Goal: Obtain resource: Download file/media

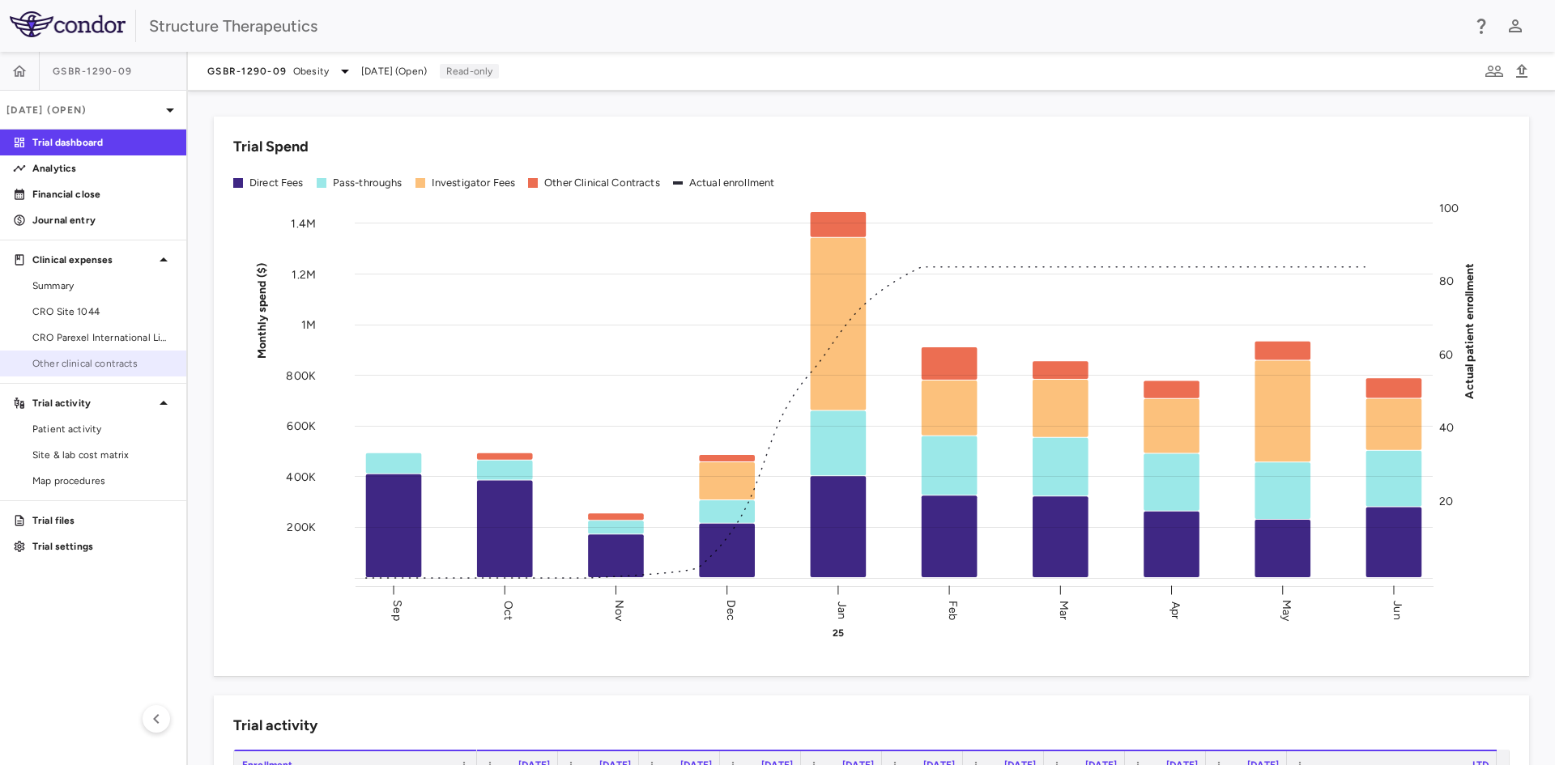
click at [83, 366] on span "Other clinical contracts" at bounding box center [102, 363] width 141 height 15
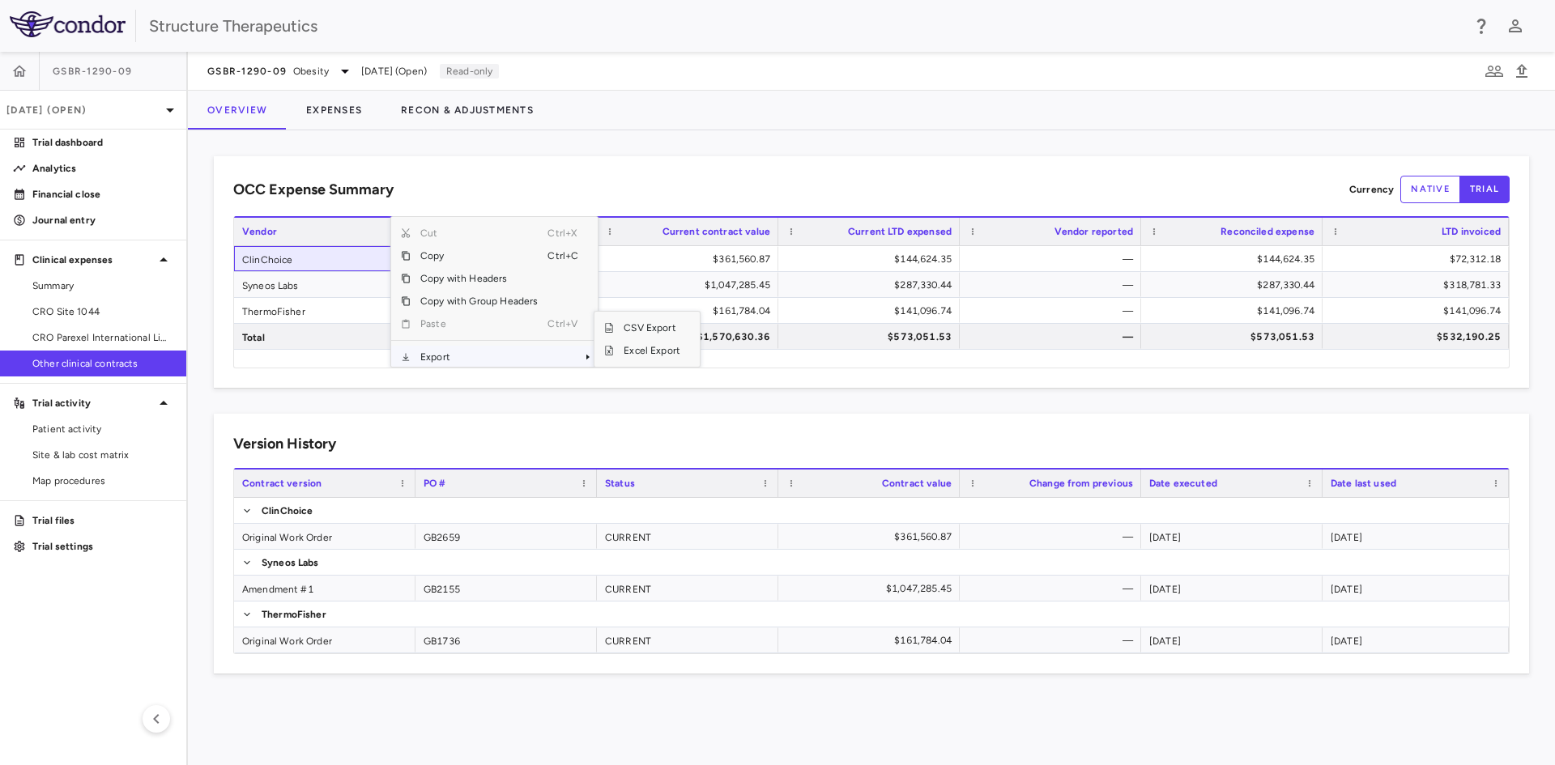
click at [471, 359] on span "Export" at bounding box center [479, 357] width 137 height 23
click at [679, 353] on span "Excel Export" at bounding box center [652, 350] width 76 height 23
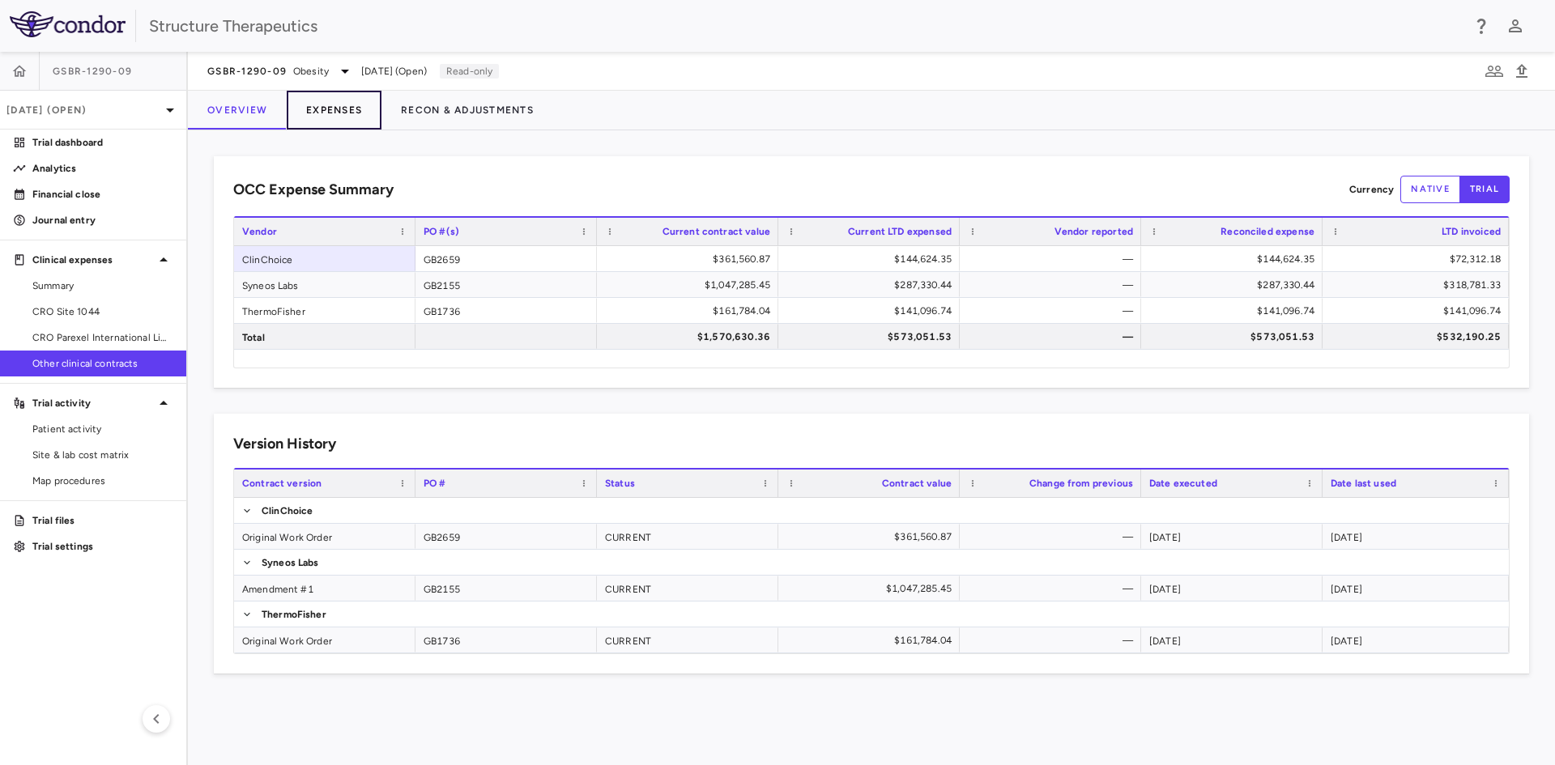
click at [325, 116] on button "Expenses" at bounding box center [334, 110] width 95 height 39
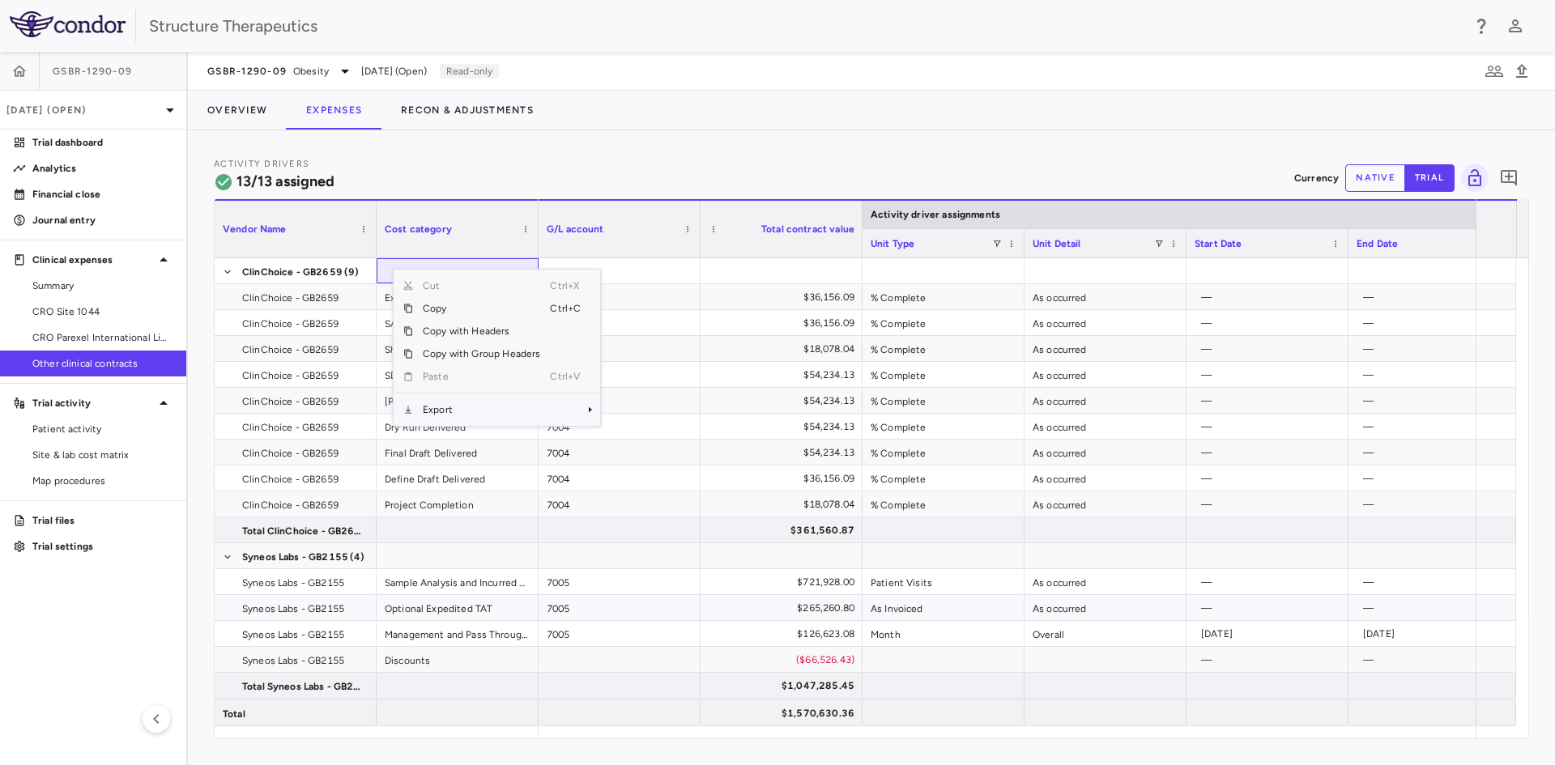
click at [471, 412] on span "Export" at bounding box center [481, 409] width 137 height 23
click at [640, 437] on span "Excel Export" at bounding box center [654, 438] width 76 height 23
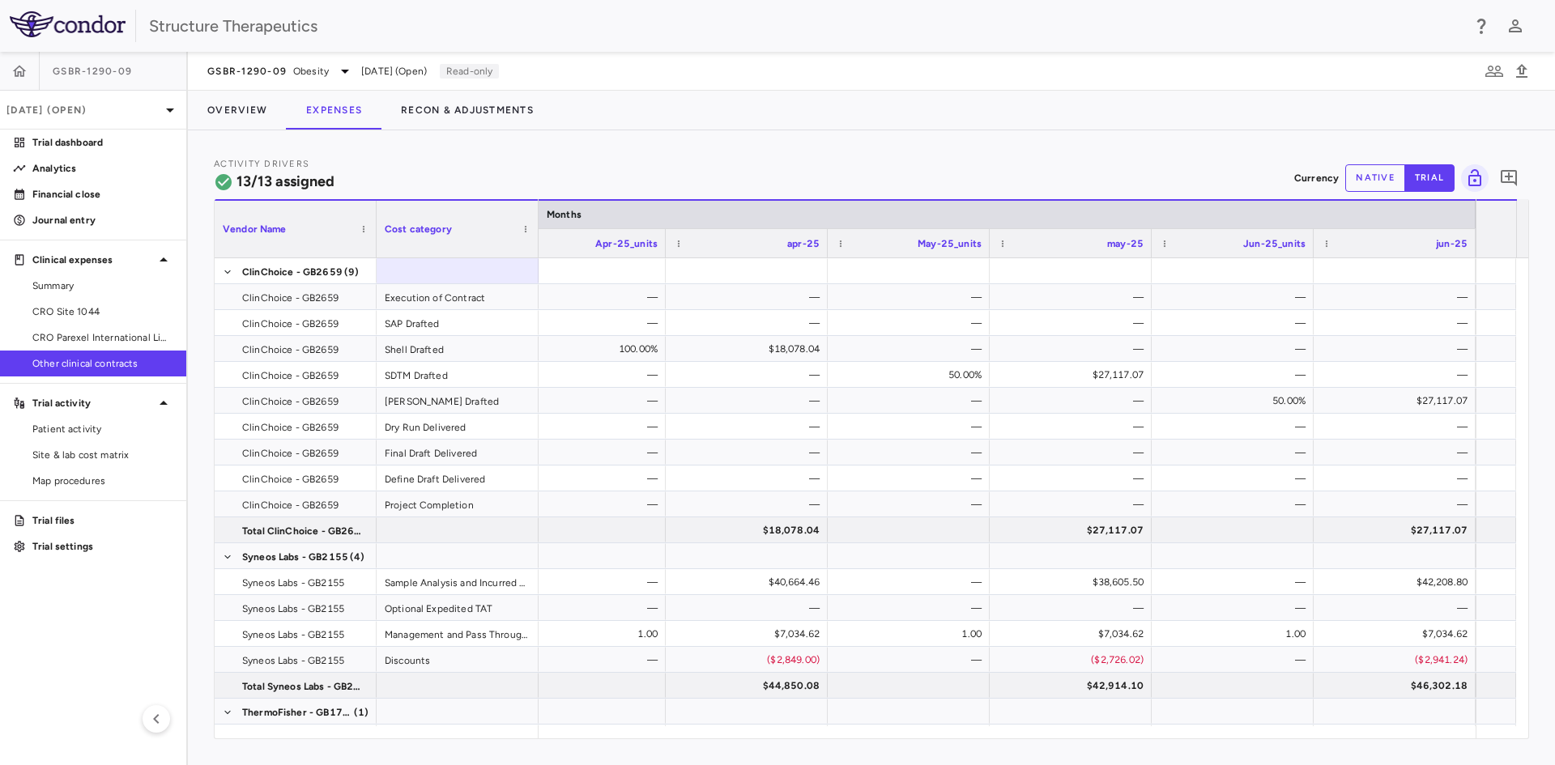
scroll to position [76, 0]
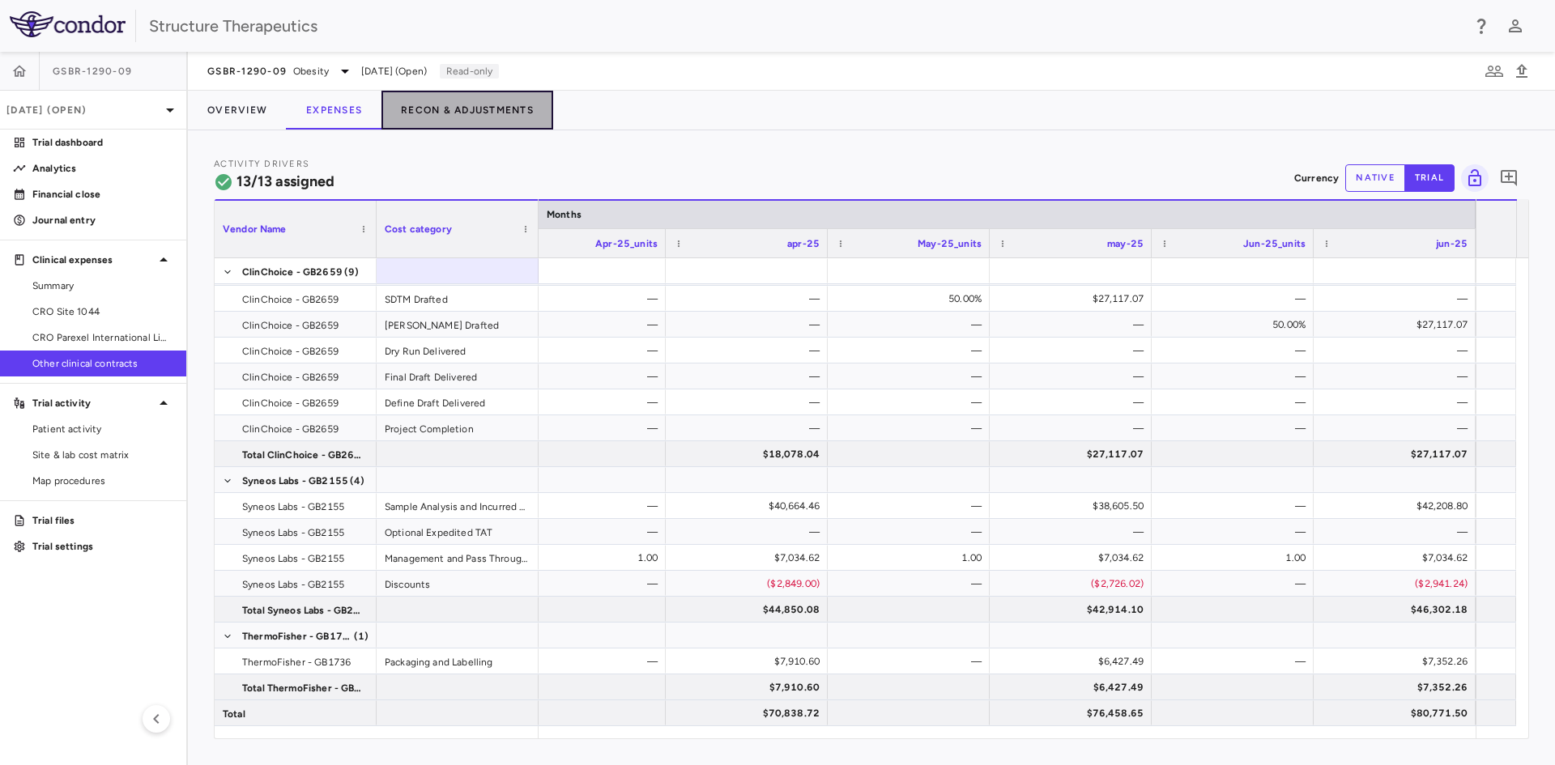
click at [466, 104] on button "Recon & Adjustments" at bounding box center [467, 110] width 172 height 39
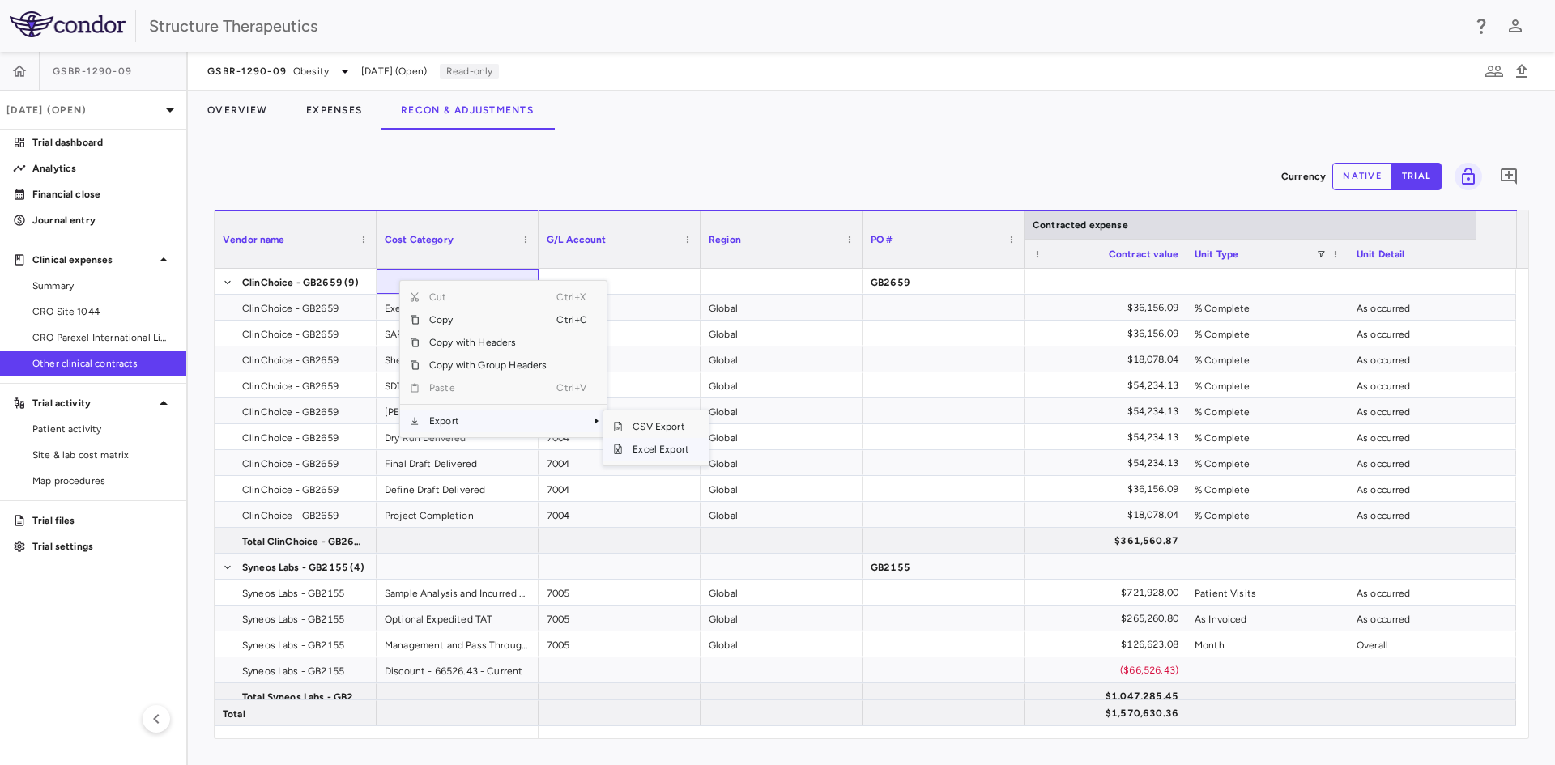
click at [633, 447] on span "Excel Export" at bounding box center [661, 449] width 76 height 23
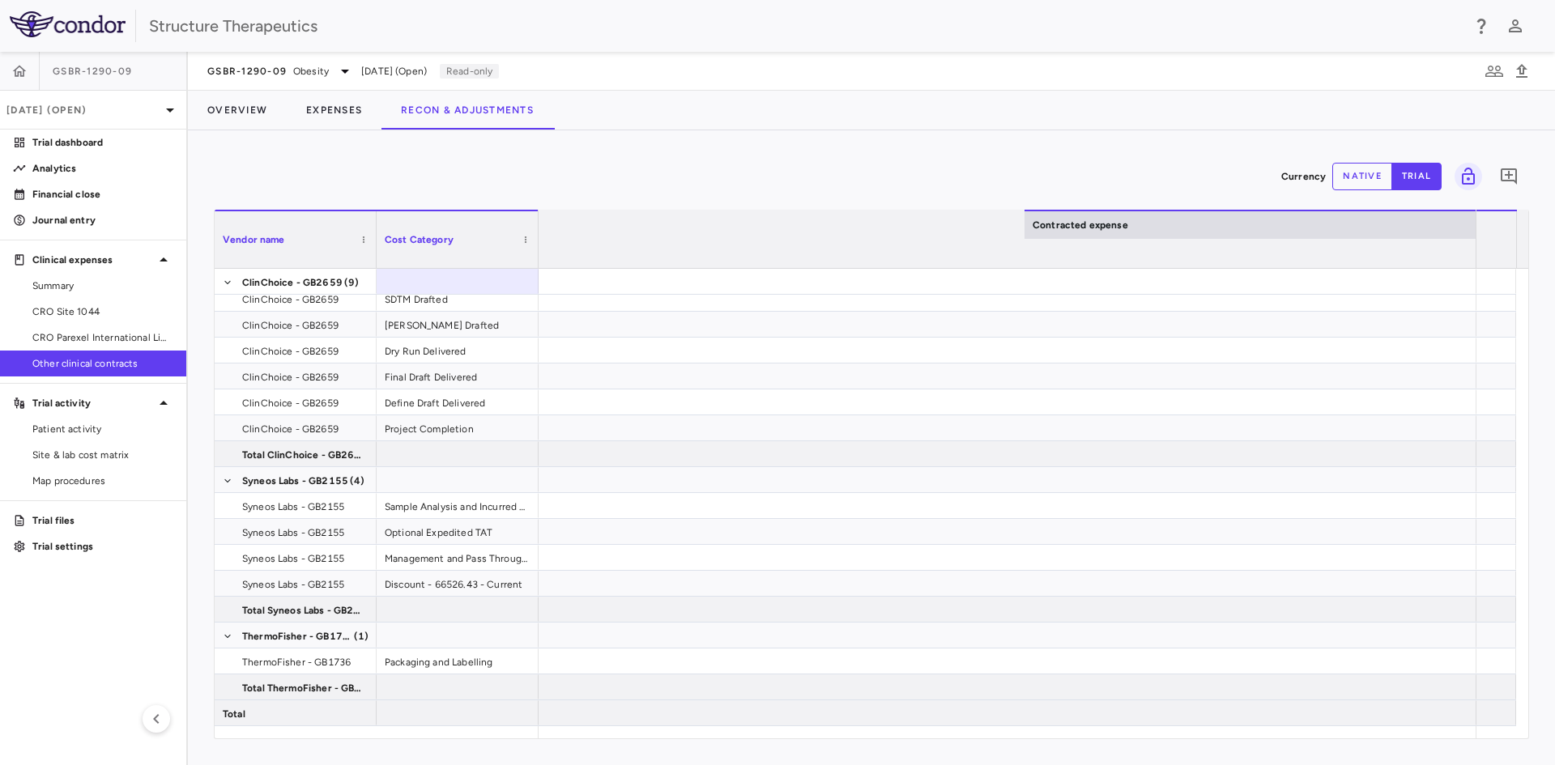
scroll to position [0, 1979]
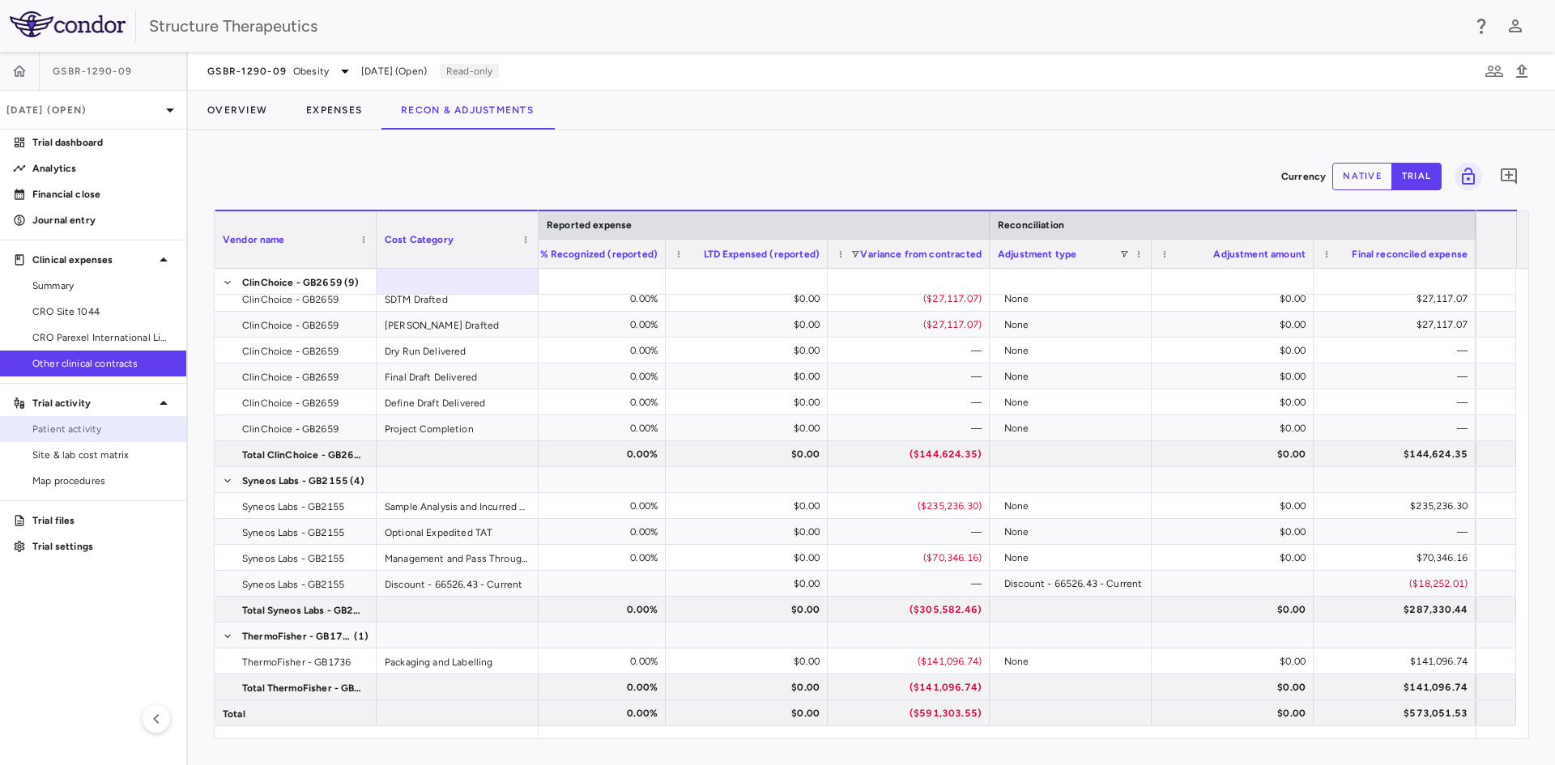
click at [111, 425] on span "Patient activity" at bounding box center [102, 429] width 141 height 15
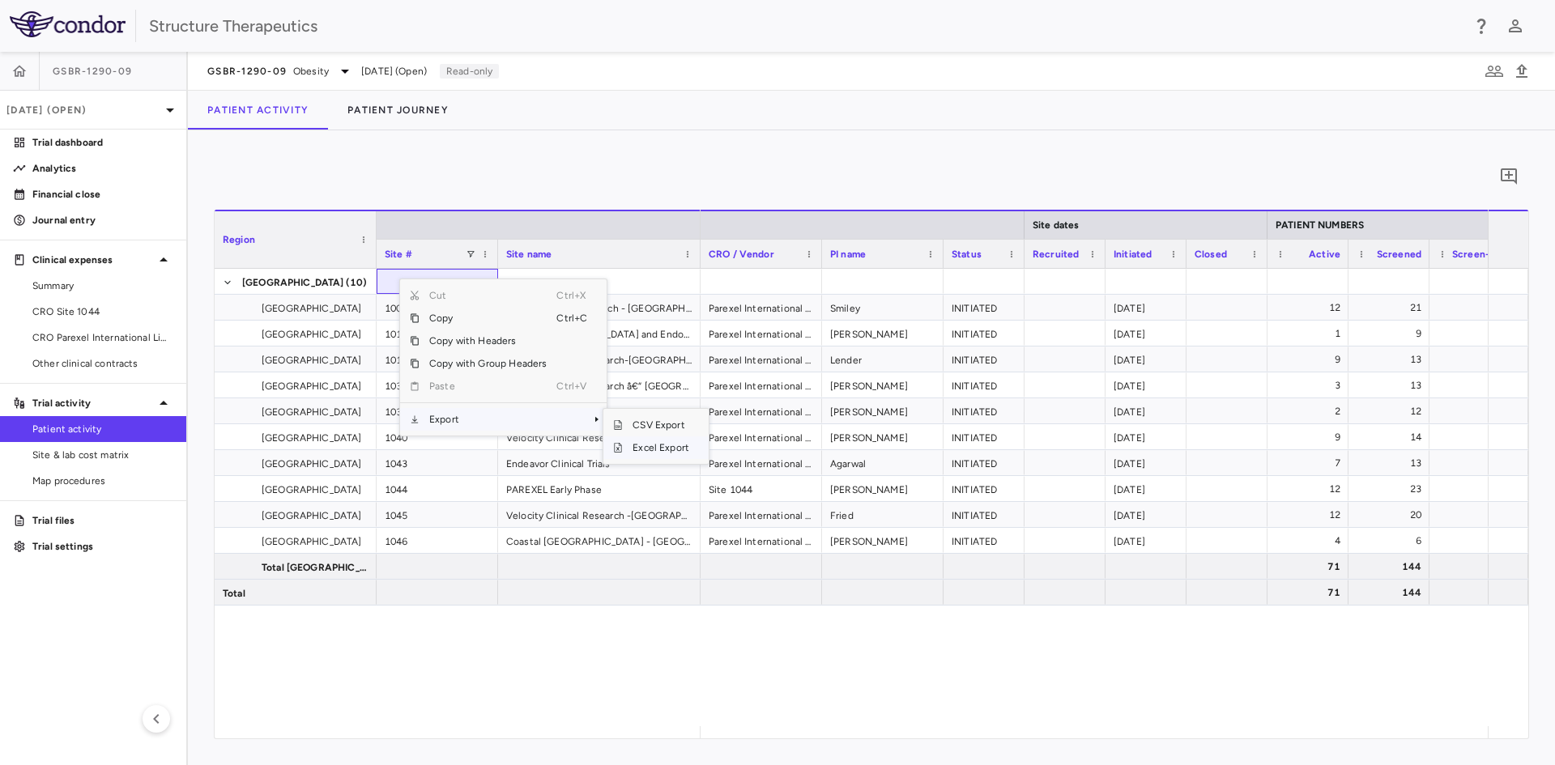
click at [645, 442] on span "Excel Export" at bounding box center [661, 448] width 76 height 23
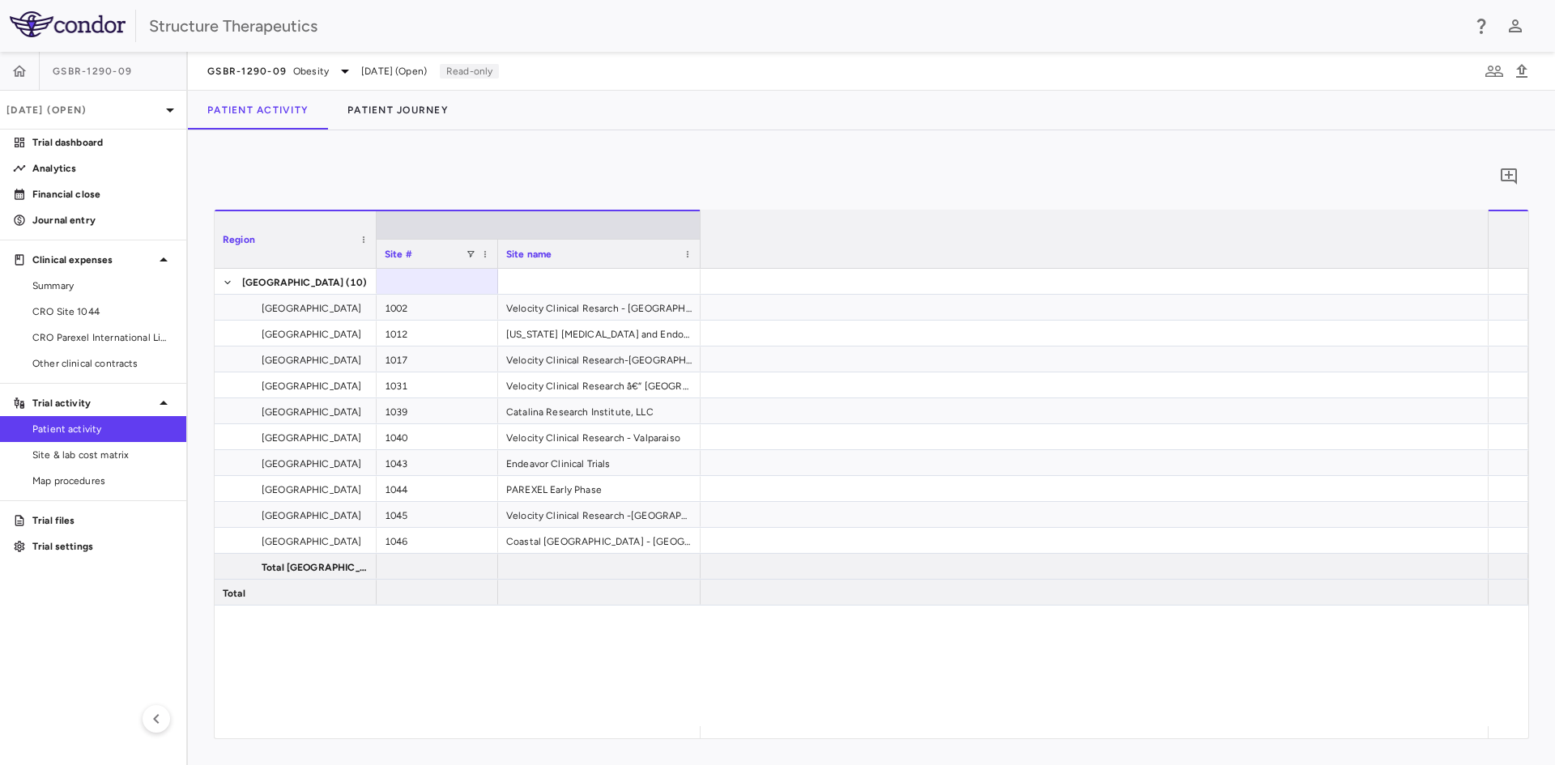
scroll to position [0, 2938]
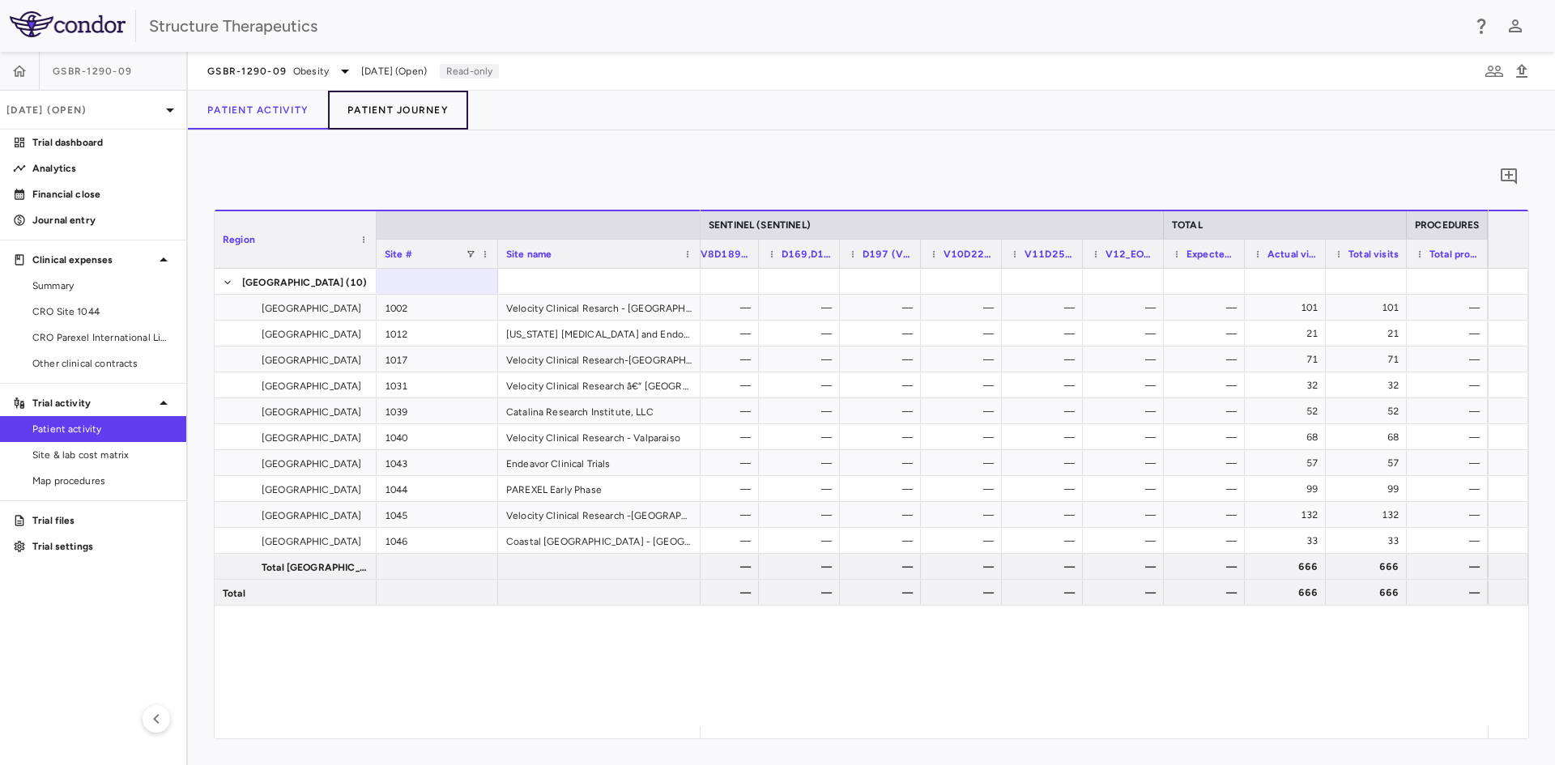
click at [404, 104] on button "Patient Journey" at bounding box center [398, 110] width 140 height 39
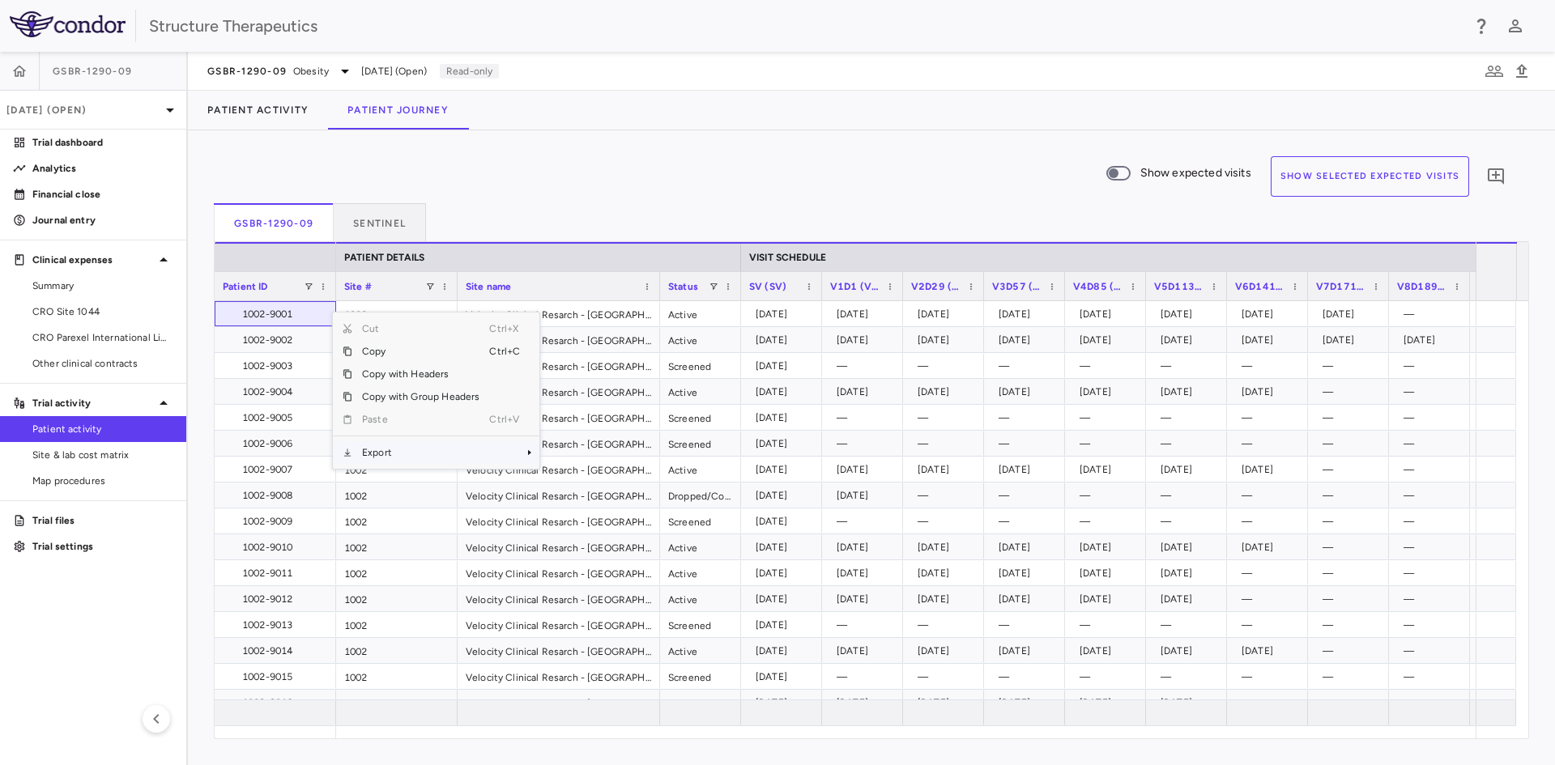
click at [433, 452] on span "Export" at bounding box center [420, 452] width 137 height 23
click at [579, 484] on span "Excel Export" at bounding box center [594, 481] width 76 height 23
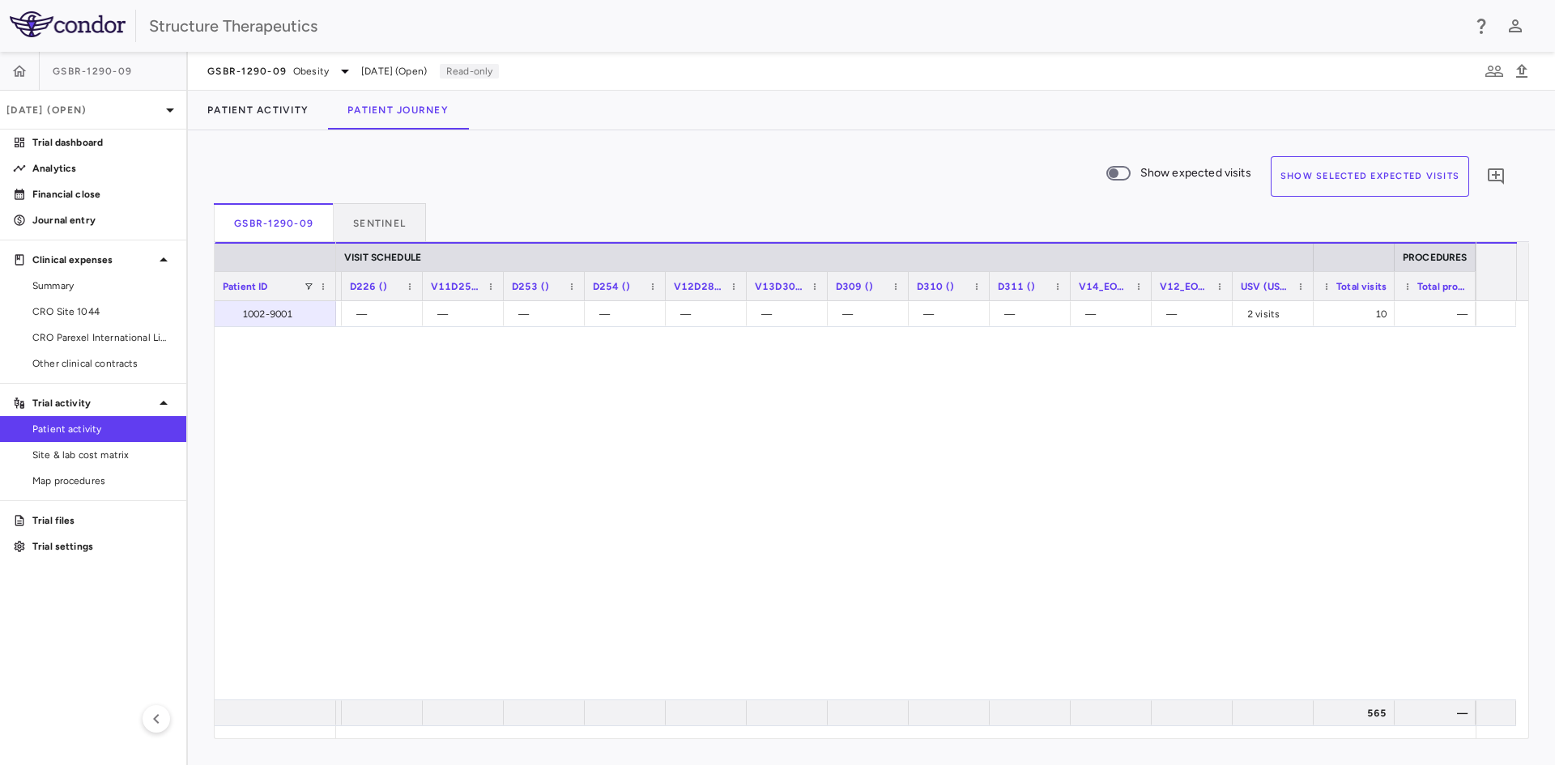
scroll to position [2737, 0]
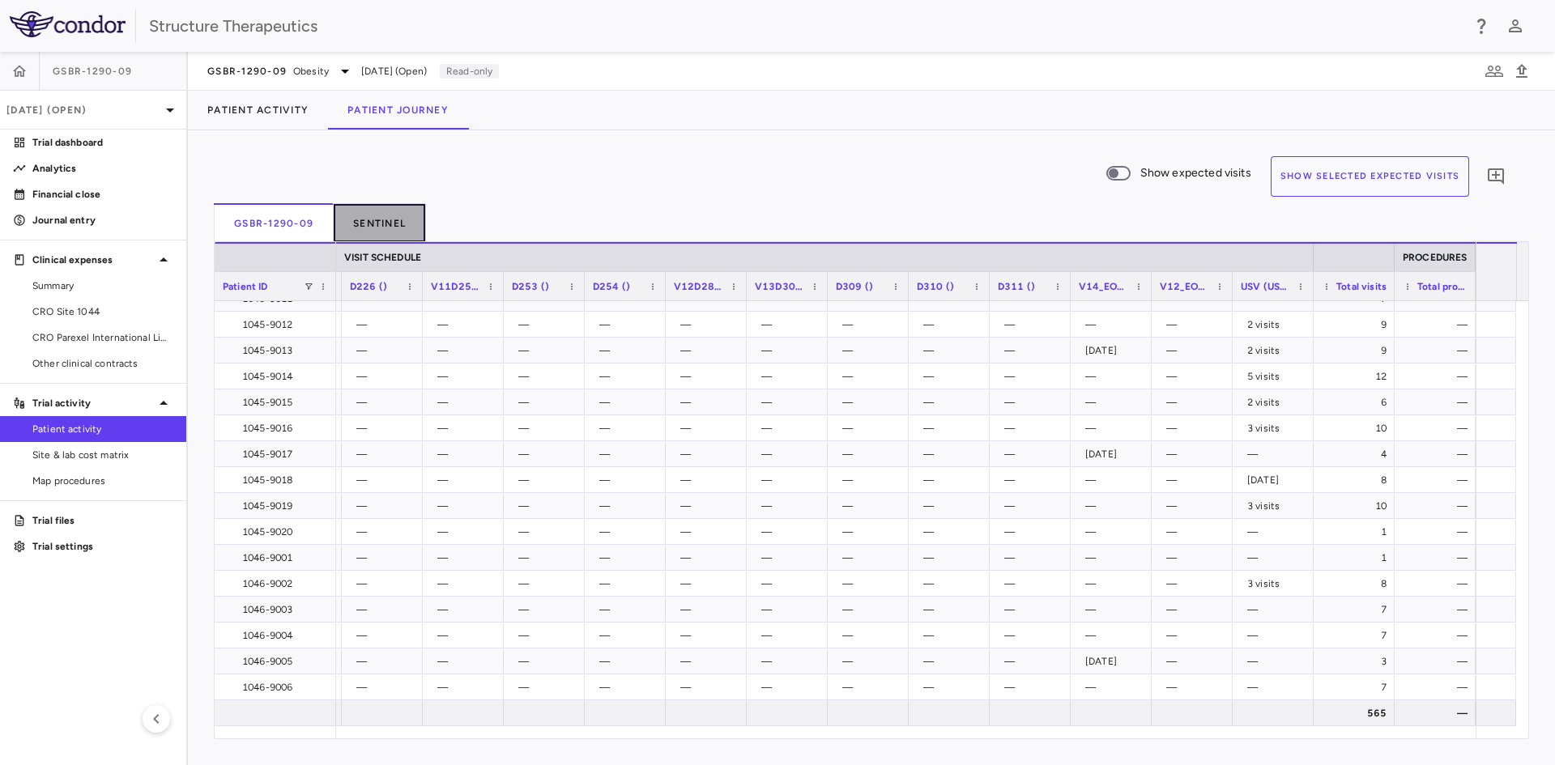
click at [375, 230] on button "Sentinel" at bounding box center [380, 222] width 92 height 39
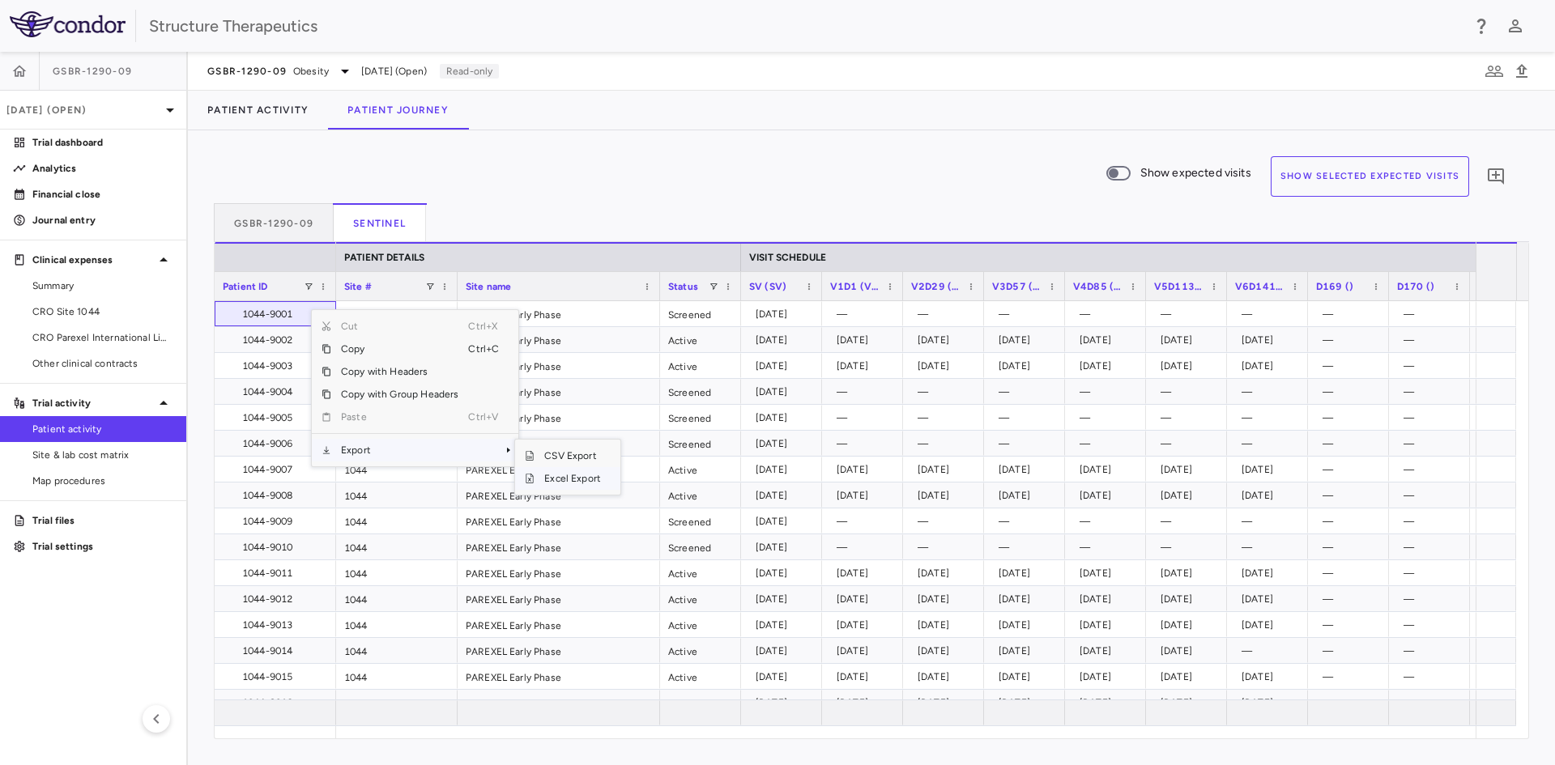
click at [594, 482] on span "Excel Export" at bounding box center [573, 478] width 76 height 23
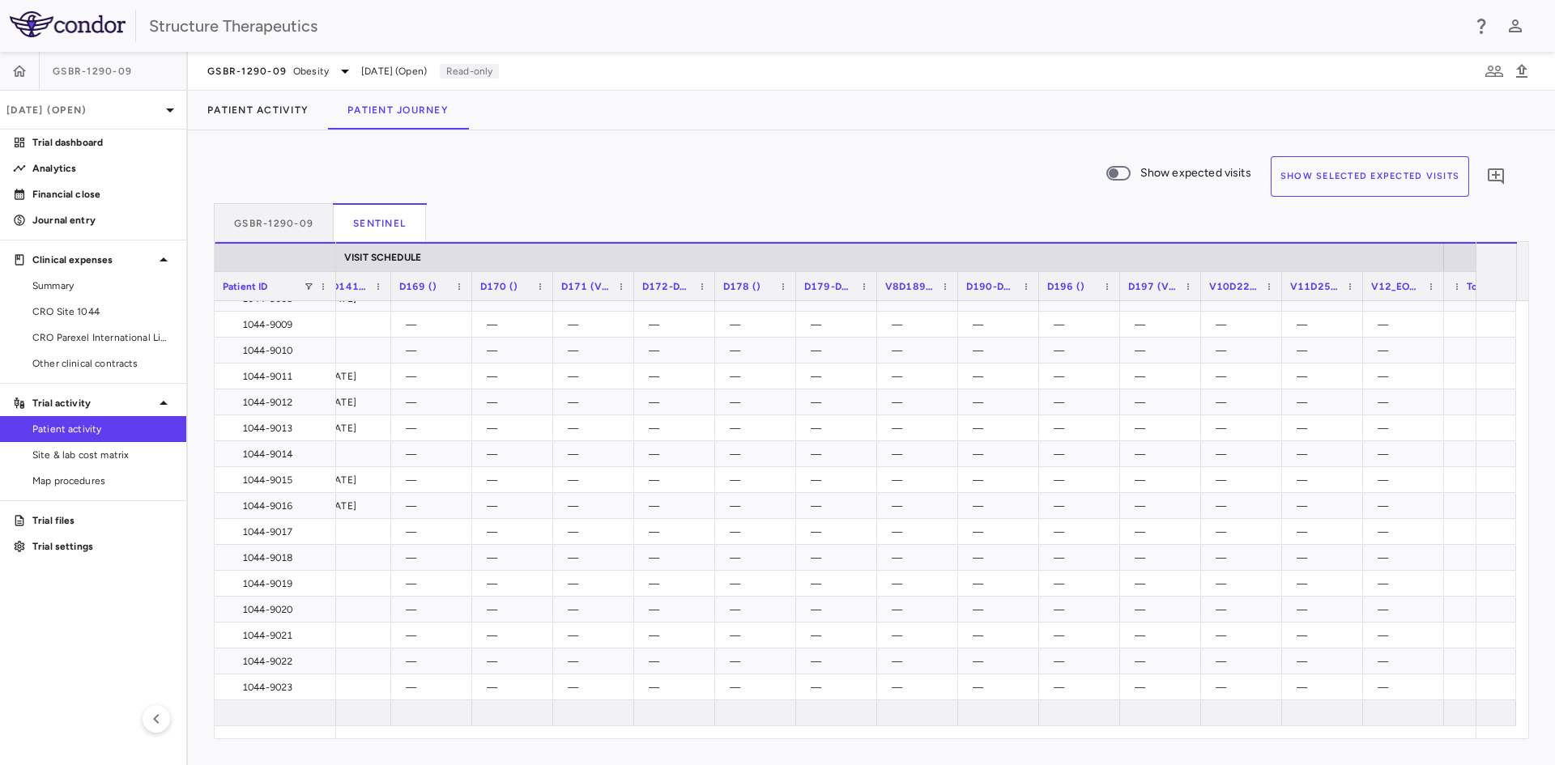
scroll to position [0, 1047]
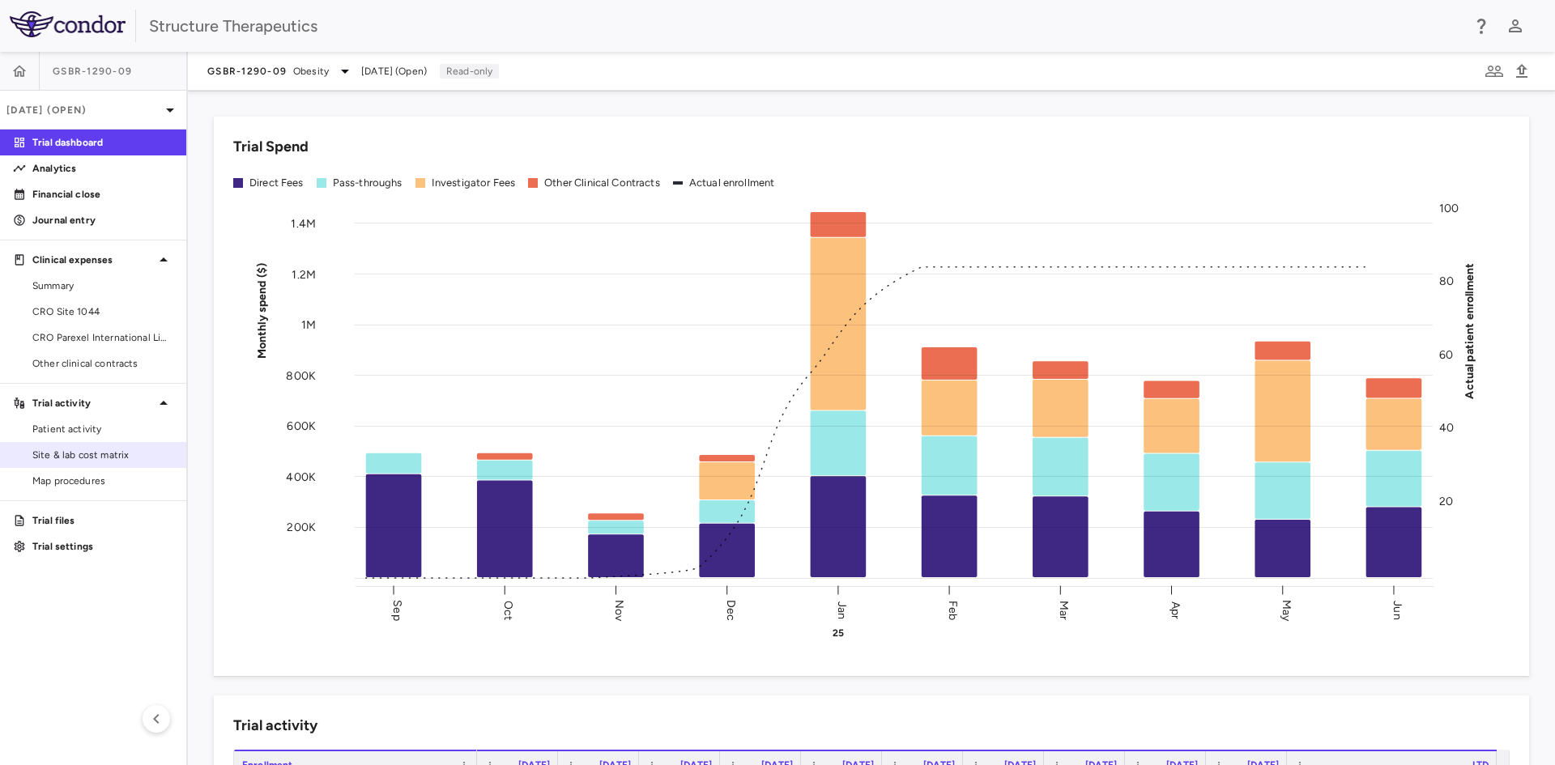
click at [110, 460] on span "Site & lab cost matrix" at bounding box center [102, 455] width 141 height 15
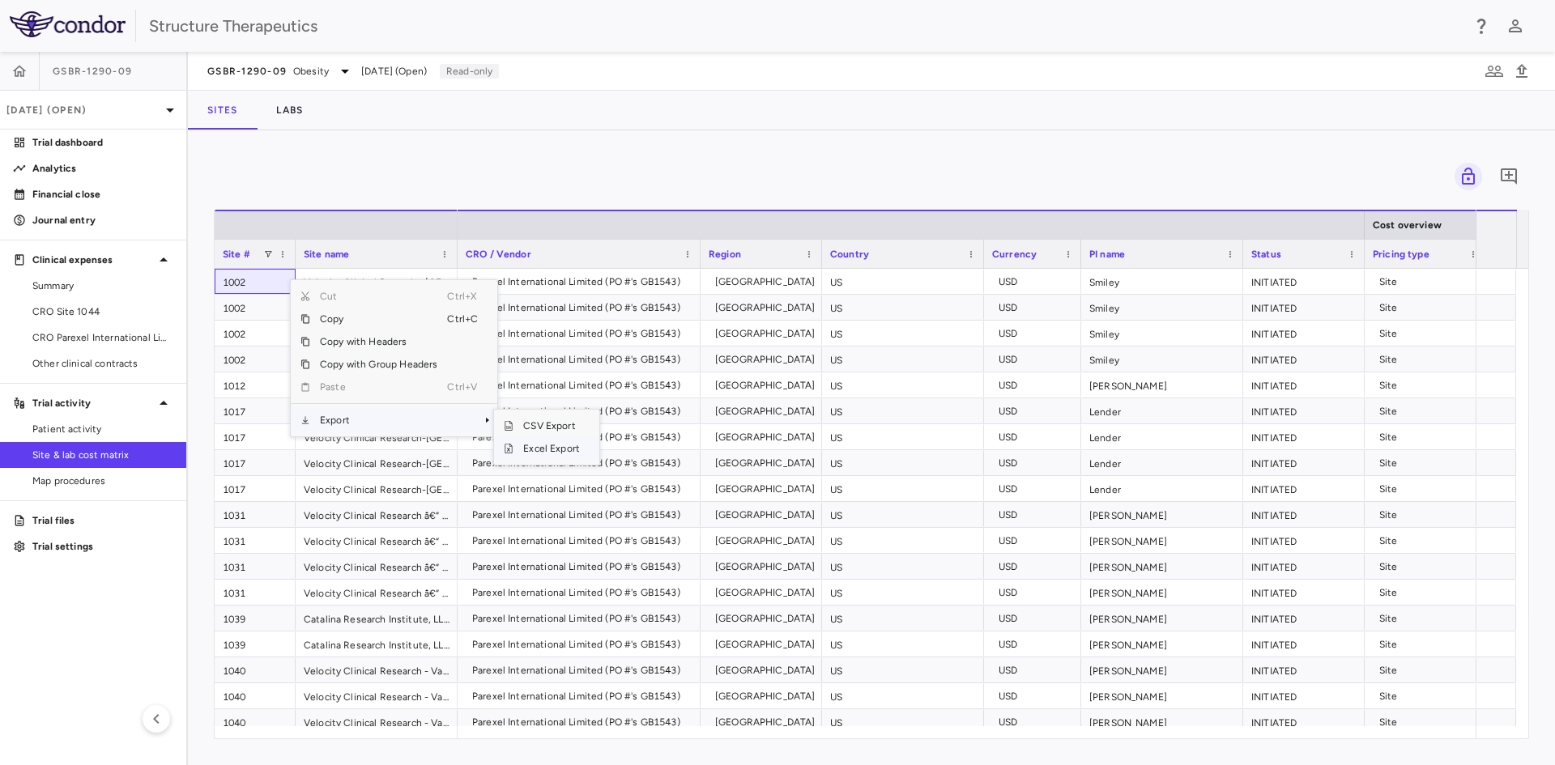
click at [518, 447] on span "Excel Export" at bounding box center [552, 448] width 76 height 23
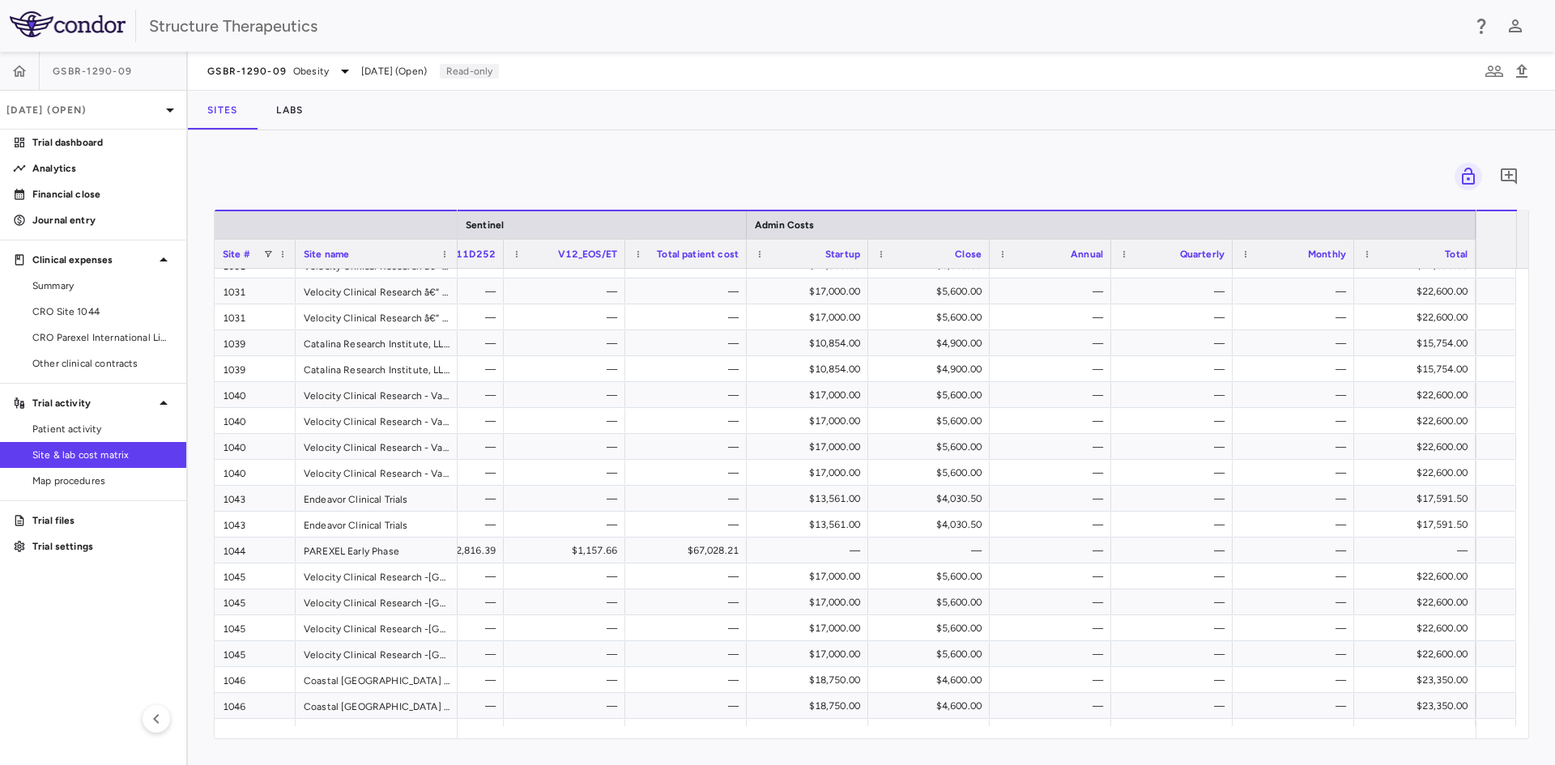
scroll to position [294, 0]
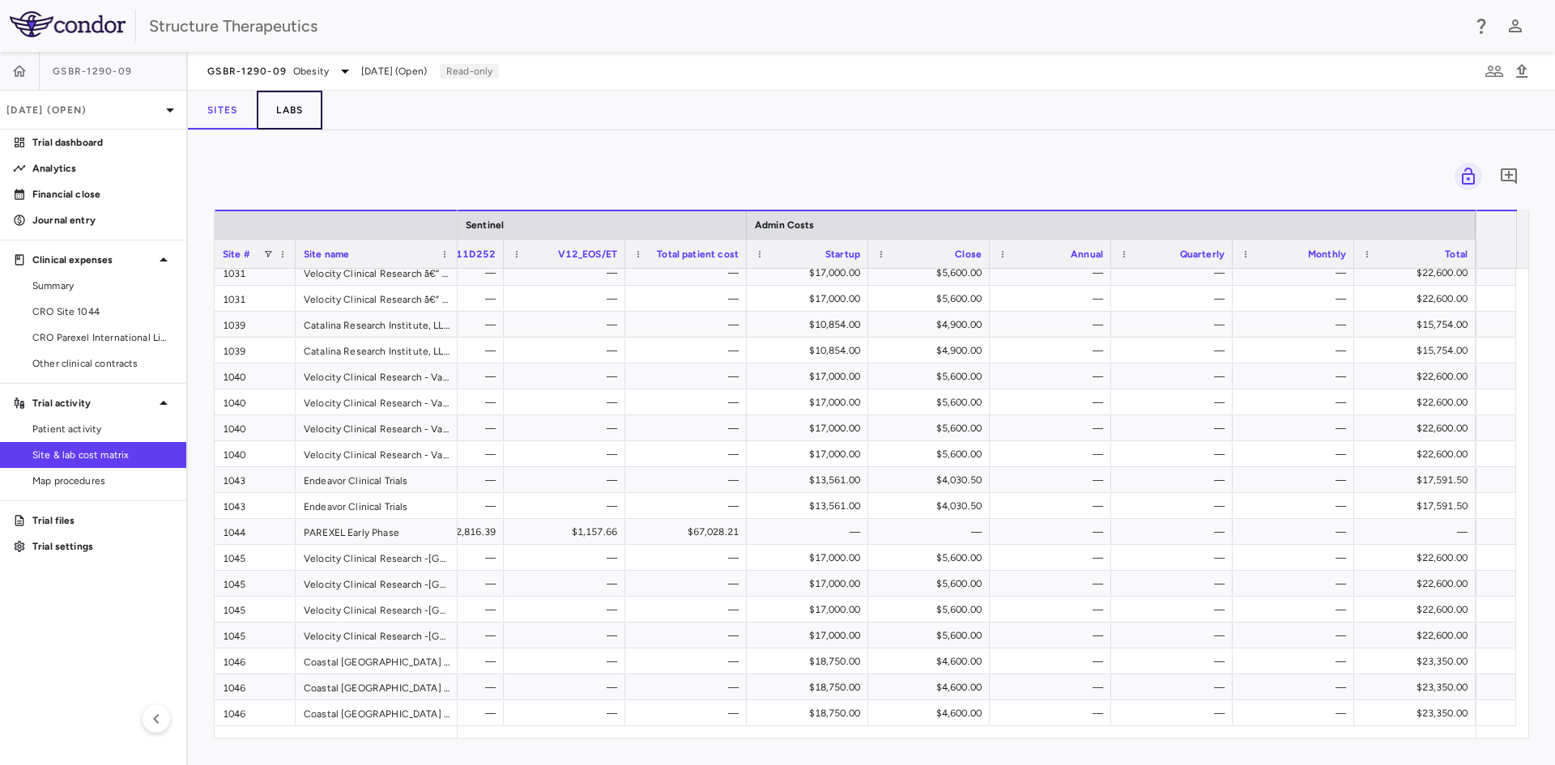
click at [287, 100] on button "Labs" at bounding box center [290, 110] width 66 height 39
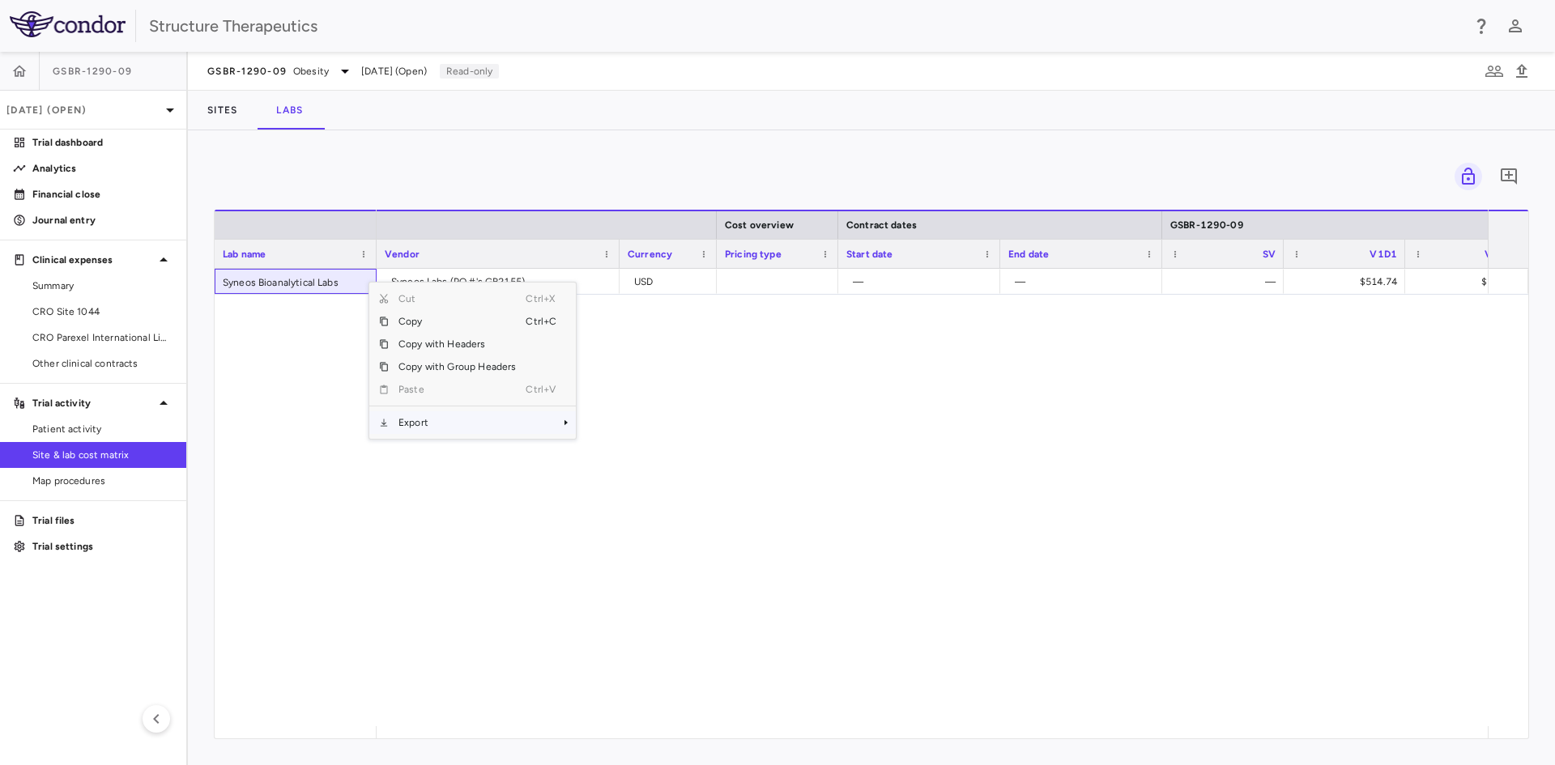
click at [437, 425] on span "Export" at bounding box center [457, 422] width 137 height 23
click at [598, 446] on span "Excel Export" at bounding box center [630, 451] width 76 height 23
